Goal: Transaction & Acquisition: Subscribe to service/newsletter

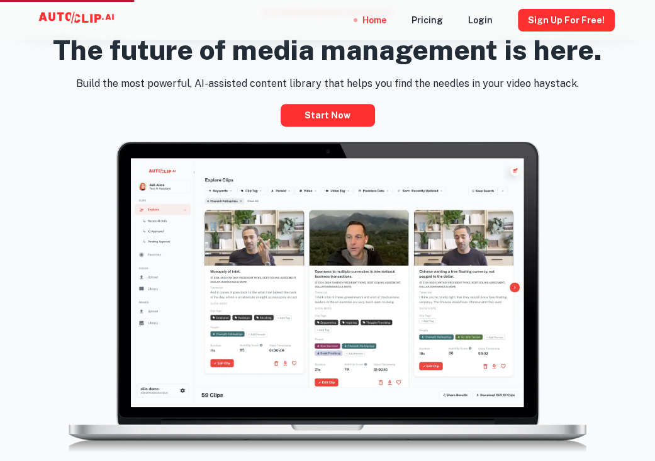
scroll to position [566, 0]
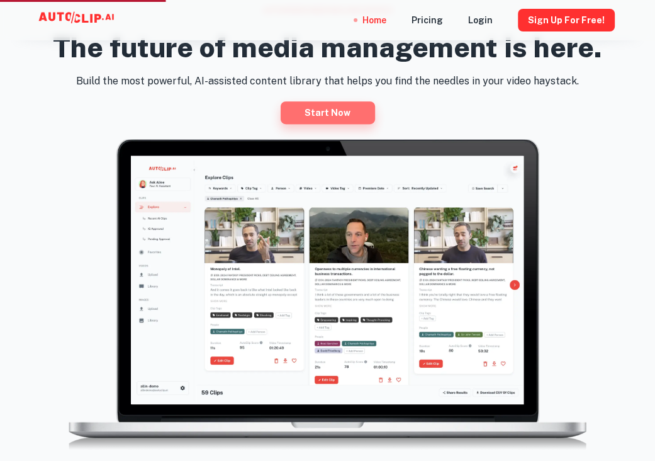
click at [301, 109] on link "Start now" at bounding box center [328, 112] width 94 height 23
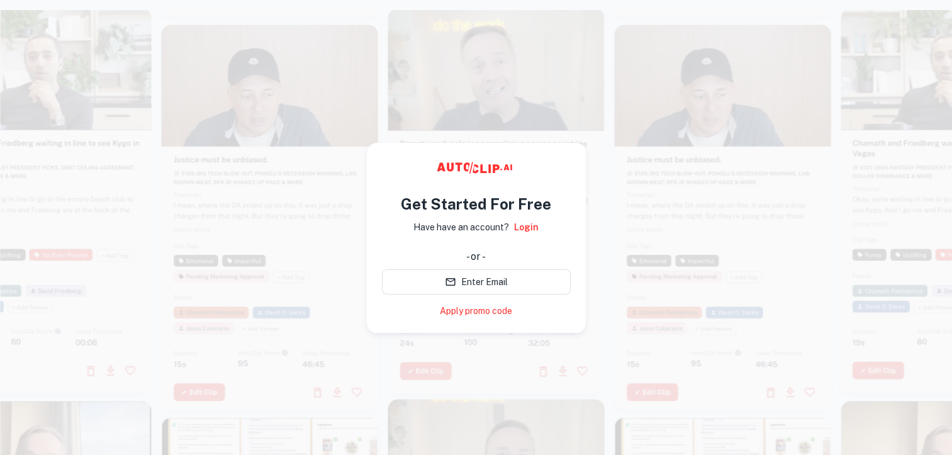
drag, startPoint x: 592, startPoint y: 6, endPoint x: 592, endPoint y: 13, distance: 6.3
click at [592, 13] on html "Get Started For Free Have have an account? Login - or - Enter Email Apply promo…" at bounding box center [476, 227] width 952 height 455
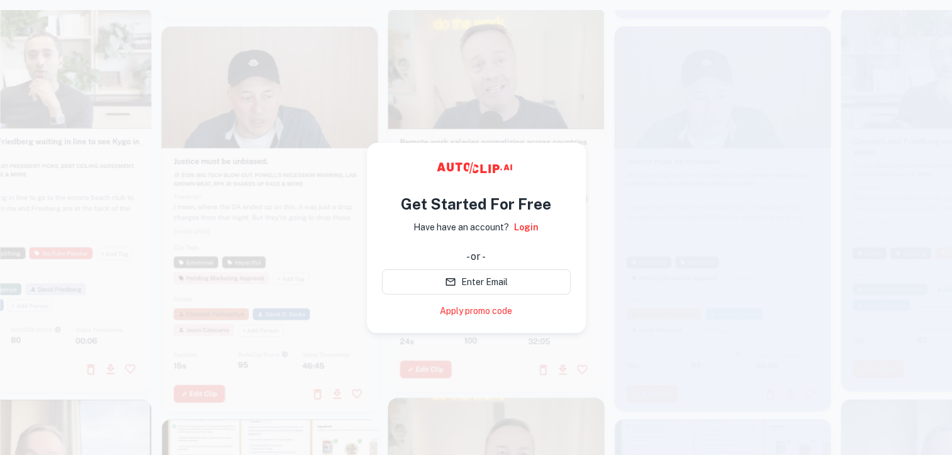
drag, startPoint x: 592, startPoint y: 13, endPoint x: 592, endPoint y: 49, distance: 36.5
drag, startPoint x: 592, startPoint y: 49, endPoint x: 461, endPoint y: 92, distance: 137.7
